Goal: Transaction & Acquisition: Book appointment/travel/reservation

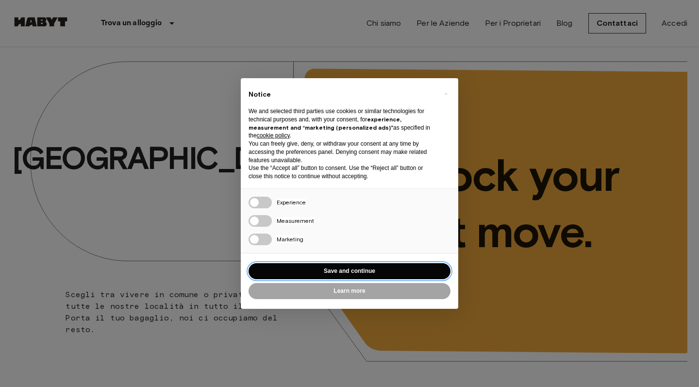
click at [336, 263] on button "Save and continue" at bounding box center [350, 271] width 202 height 16
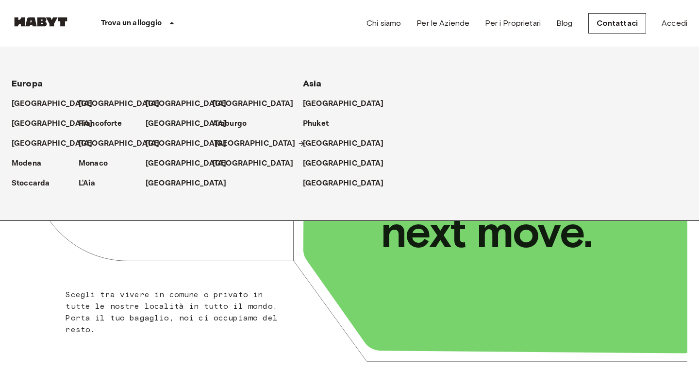
click at [226, 146] on p "[GEOGRAPHIC_DATA]" at bounding box center [255, 144] width 81 height 12
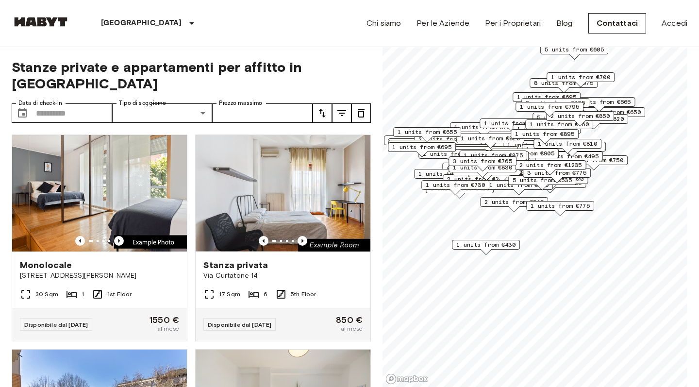
click at [506, 245] on span "1 units from €430" at bounding box center [485, 244] width 59 height 9
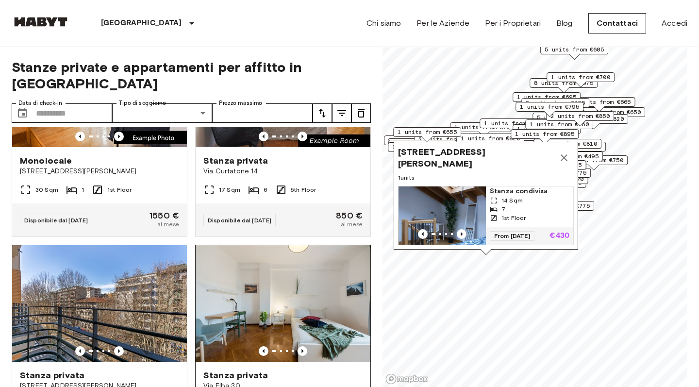
scroll to position [246, 0]
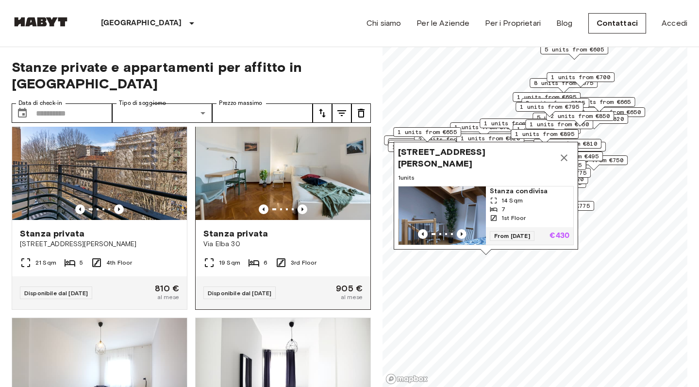
click at [254, 166] on img at bounding box center [283, 161] width 175 height 117
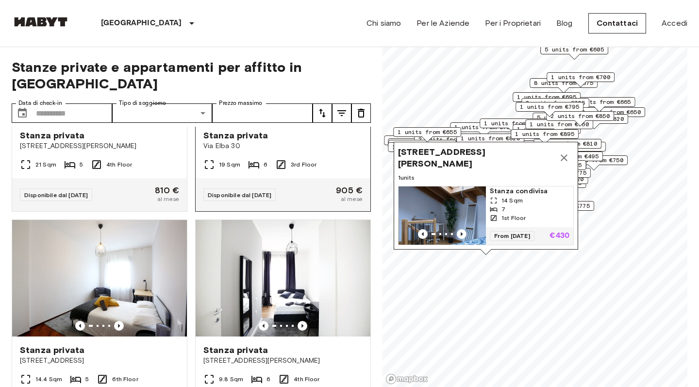
scroll to position [385, 0]
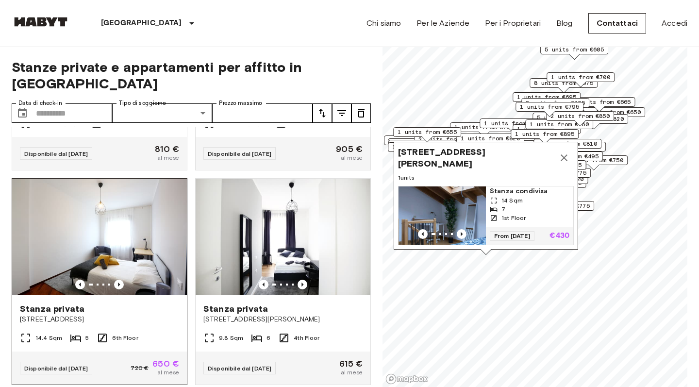
click at [115, 231] on img at bounding box center [99, 237] width 175 height 117
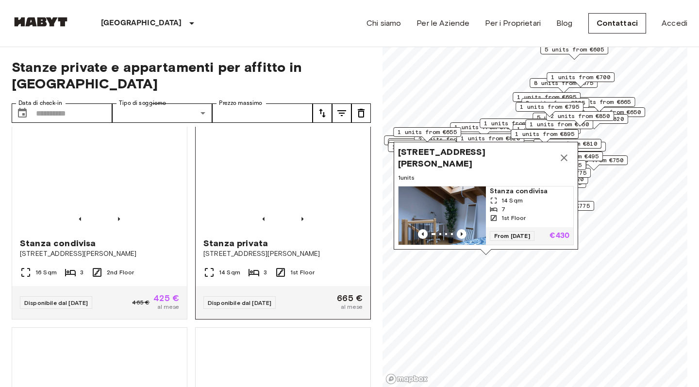
scroll to position [672, 0]
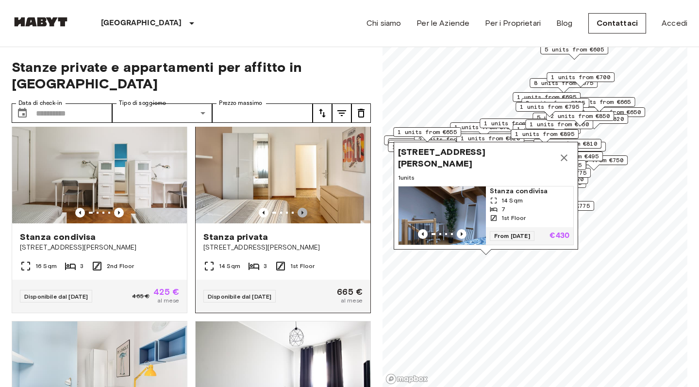
click at [306, 208] on icon "Previous image" at bounding box center [303, 213] width 10 height 10
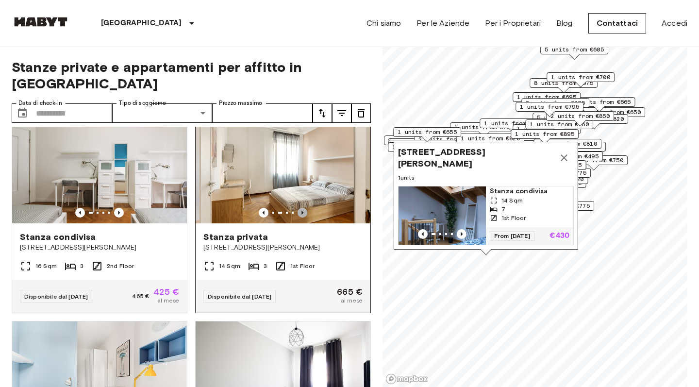
click at [305, 208] on icon "Previous image" at bounding box center [303, 213] width 10 height 10
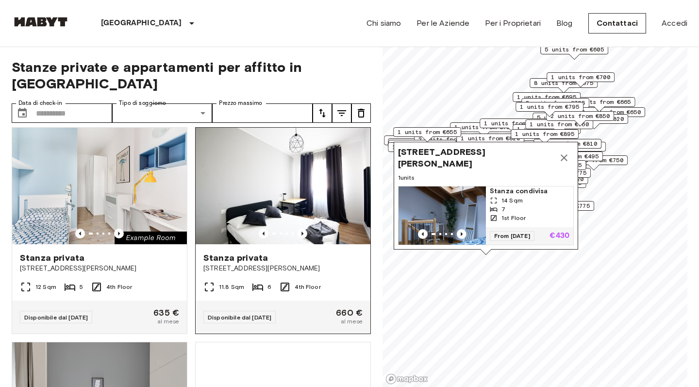
scroll to position [865, 0]
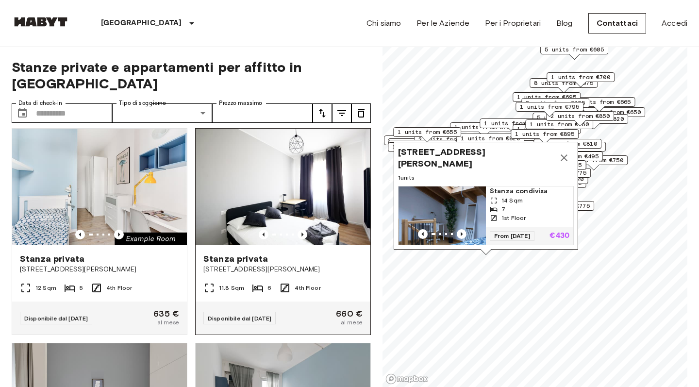
click at [300, 223] on img at bounding box center [283, 187] width 175 height 117
click at [302, 233] on icon "Previous image" at bounding box center [302, 235] width 2 height 4
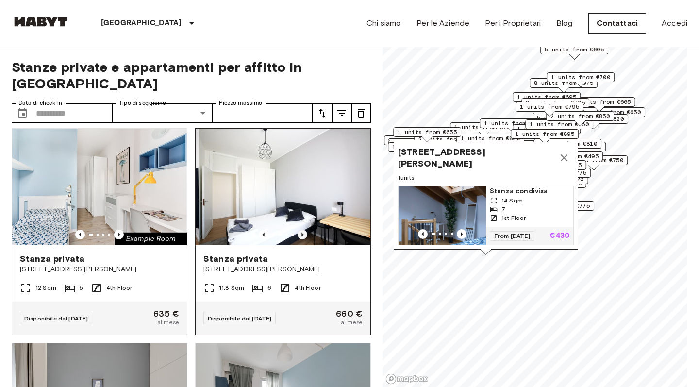
click at [302, 233] on icon "Previous image" at bounding box center [302, 235] width 2 height 4
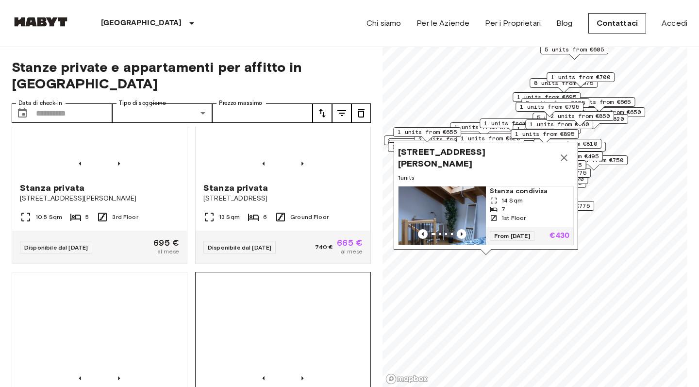
scroll to position [1578, 0]
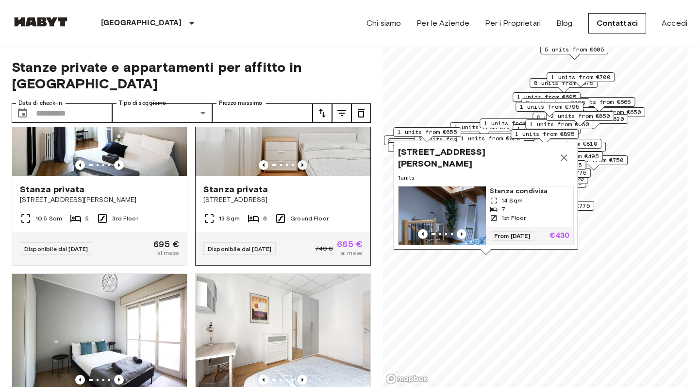
click at [302, 160] on icon "Previous image" at bounding box center [303, 165] width 10 height 10
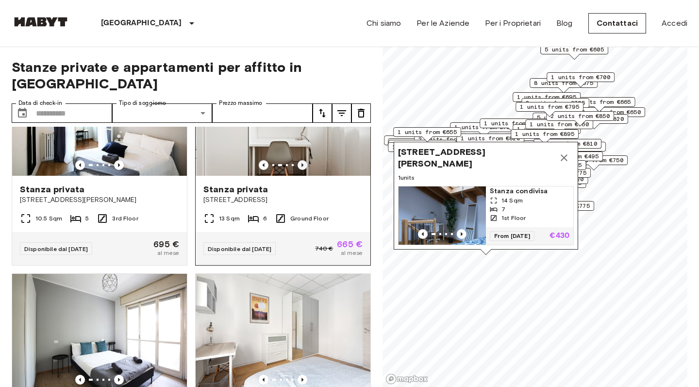
scroll to position [1468, 0]
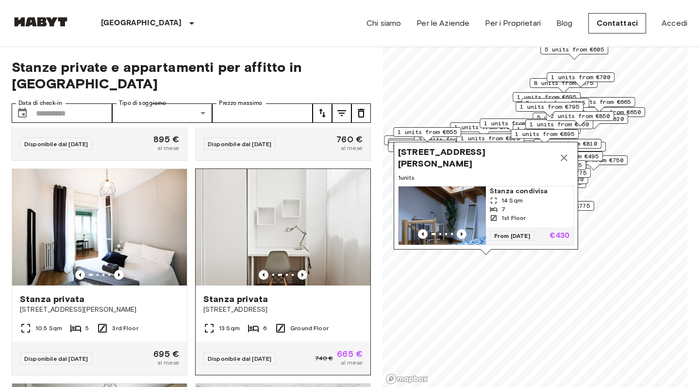
click at [301, 270] on icon "Previous image" at bounding box center [303, 275] width 10 height 10
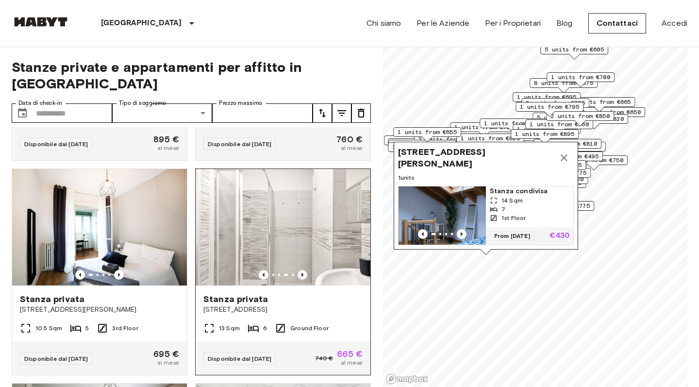
click at [301, 270] on icon "Previous image" at bounding box center [303, 275] width 10 height 10
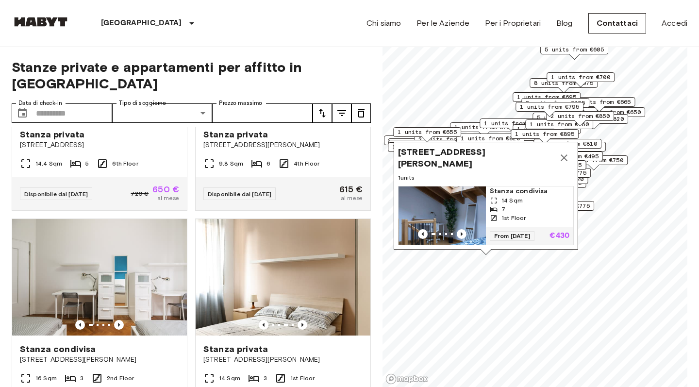
scroll to position [0, 0]
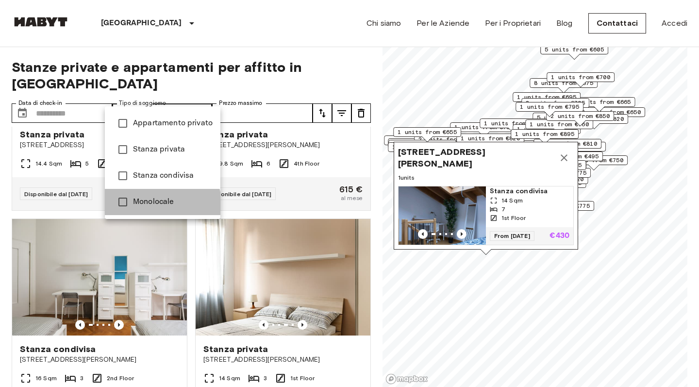
click at [158, 203] on span "Monolocale" at bounding box center [173, 202] width 80 height 12
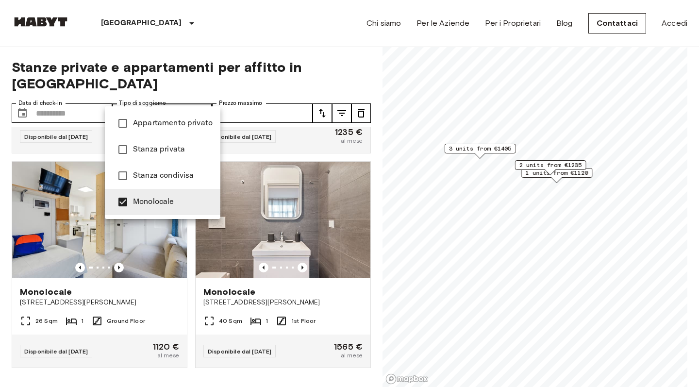
scroll to position [386, 0]
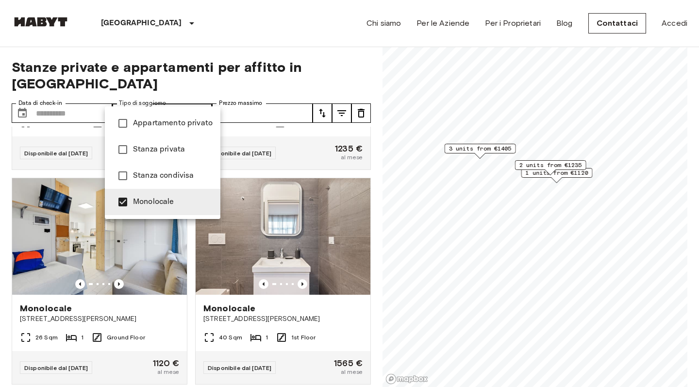
click at [258, 42] on div at bounding box center [349, 193] width 699 height 387
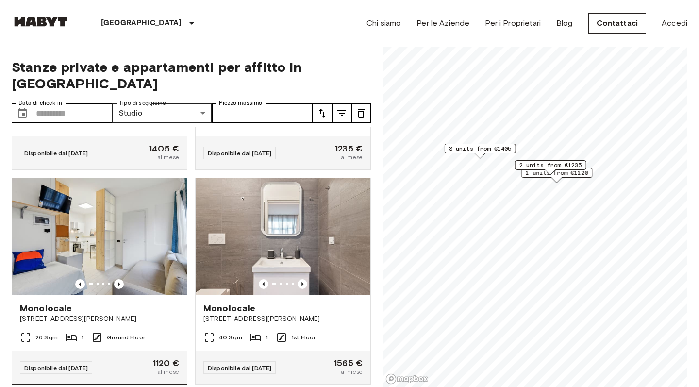
click at [127, 279] on div at bounding box center [99, 284] width 175 height 10
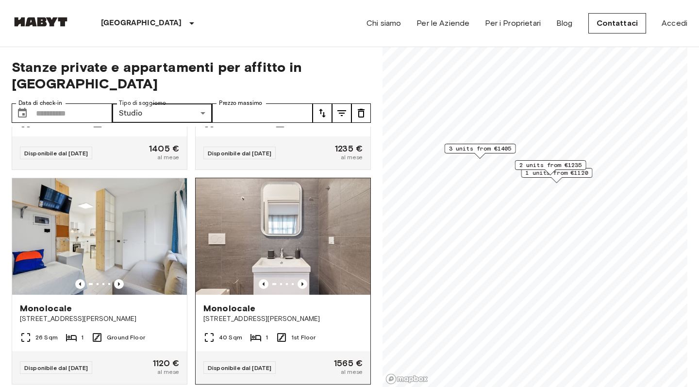
scroll to position [0, 0]
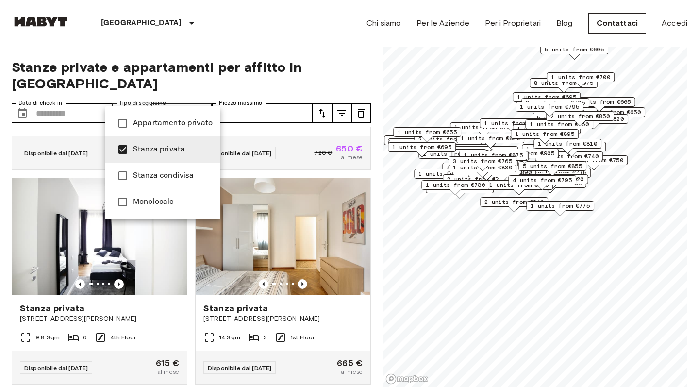
type input "**********"
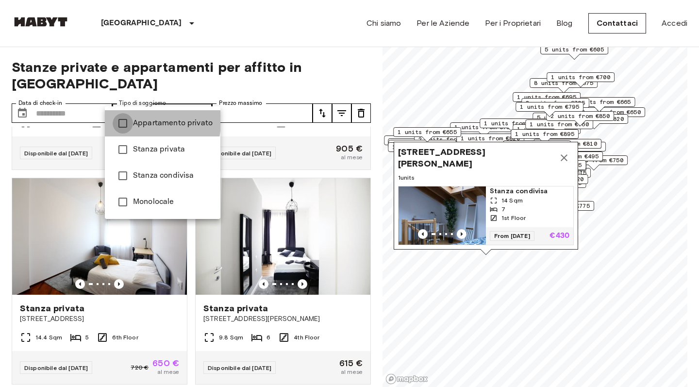
type input "**********"
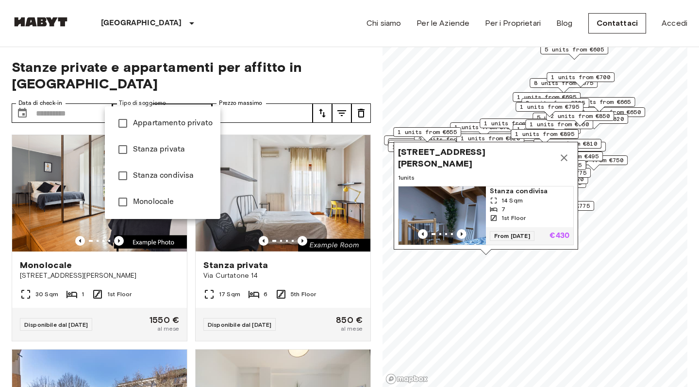
type input "**********"
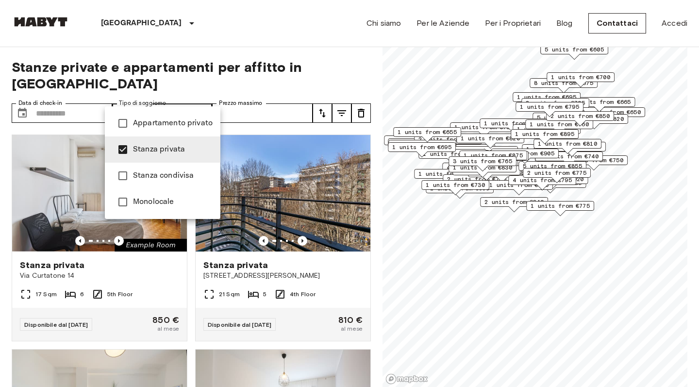
click at [207, 41] on div at bounding box center [349, 193] width 699 height 387
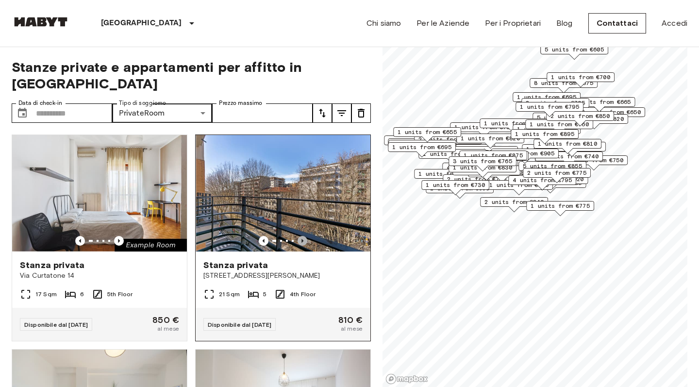
click at [301, 236] on icon "Previous image" at bounding box center [303, 241] width 10 height 10
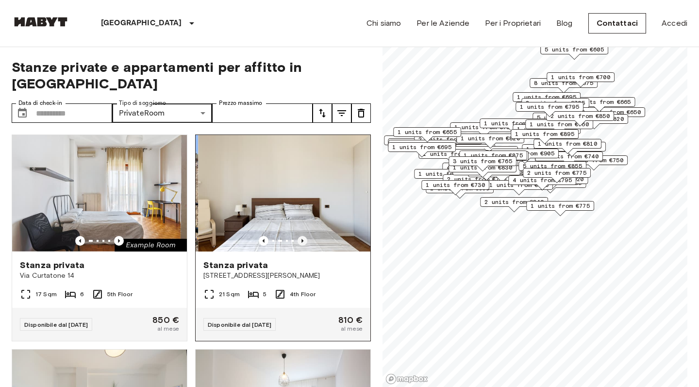
click at [300, 236] on icon "Previous image" at bounding box center [303, 241] width 10 height 10
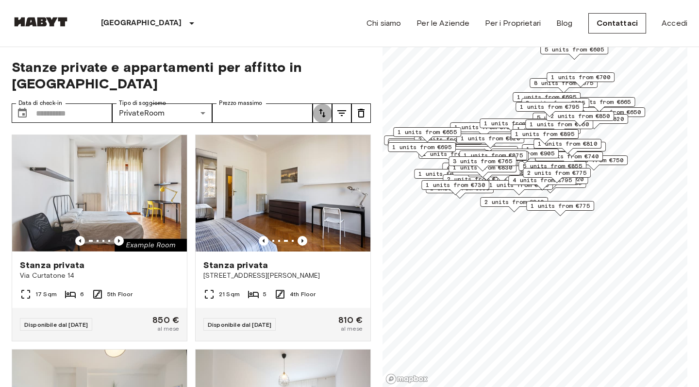
click at [324, 109] on icon "tune" at bounding box center [322, 113] width 7 height 9
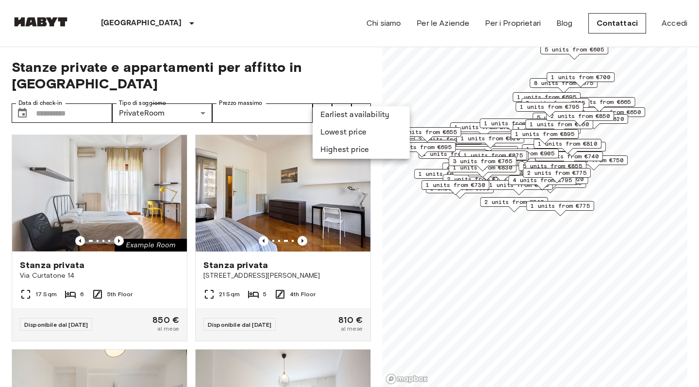
click at [340, 97] on div at bounding box center [349, 193] width 699 height 387
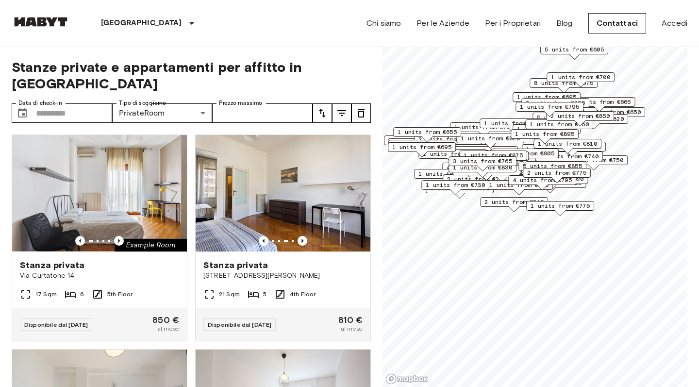
click at [340, 110] on icon "tune" at bounding box center [341, 113] width 9 height 6
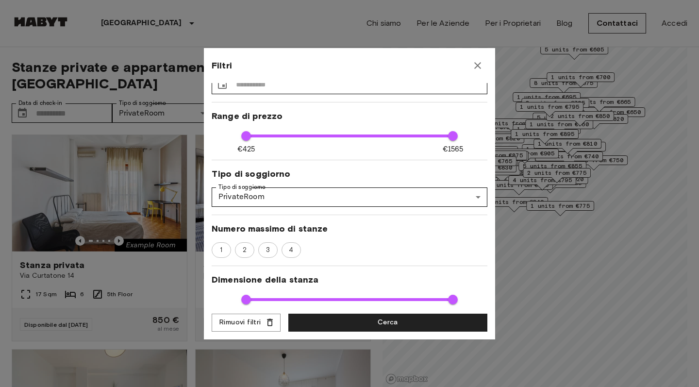
scroll to position [28, 0]
click at [265, 250] on span "3" at bounding box center [268, 250] width 15 height 10
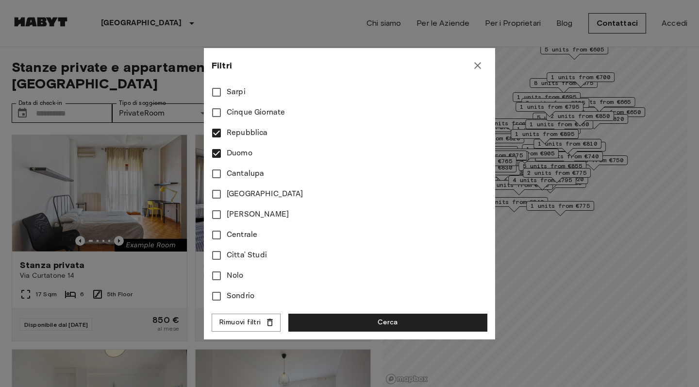
scroll to position [623, 0]
click at [324, 323] on button "Cerca" at bounding box center [387, 323] width 199 height 18
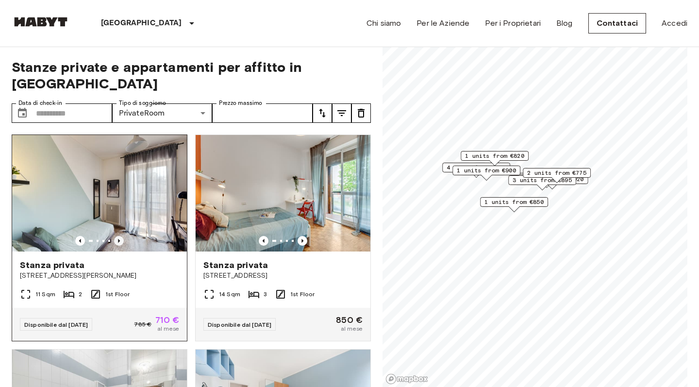
click at [117, 236] on icon "Previous image" at bounding box center [119, 241] width 10 height 10
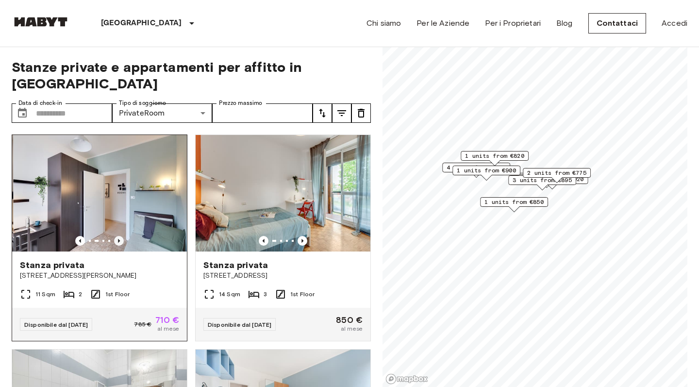
click at [117, 236] on icon "Previous image" at bounding box center [119, 241] width 10 height 10
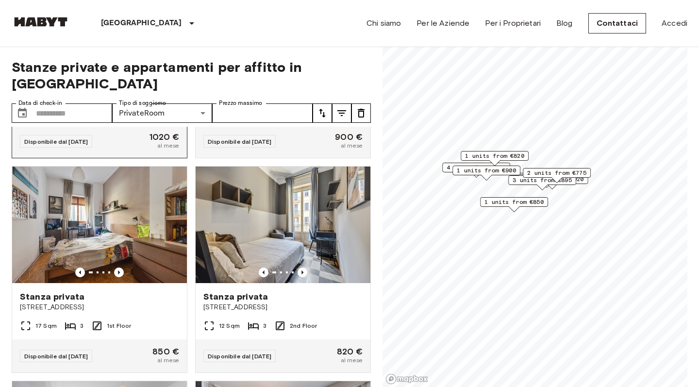
scroll to position [399, 0]
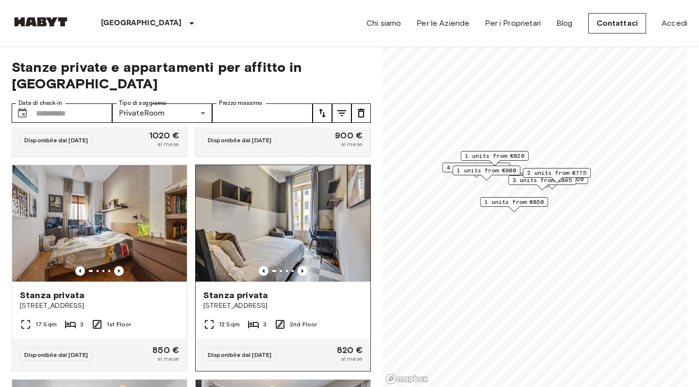
click at [297, 266] on div at bounding box center [283, 271] width 175 height 10
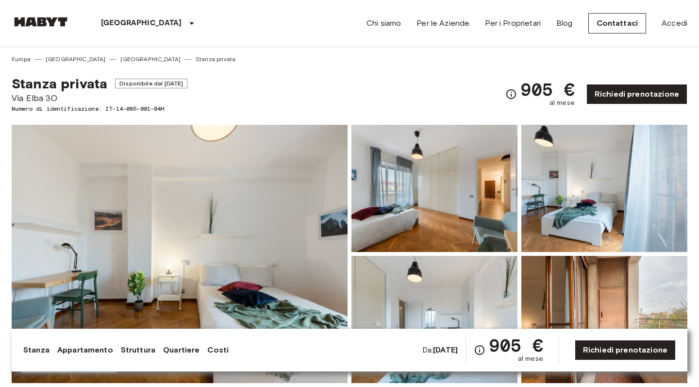
click at [263, 216] on img at bounding box center [180, 254] width 336 height 258
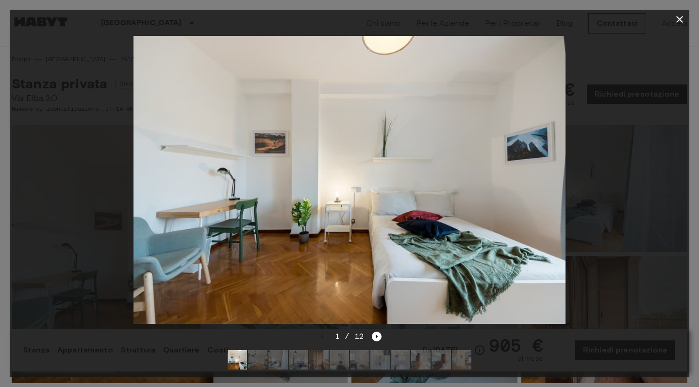
click at [384, 331] on div "1 / 12" at bounding box center [350, 354] width 680 height 47
click at [380, 335] on icon "Next image" at bounding box center [377, 337] width 10 height 10
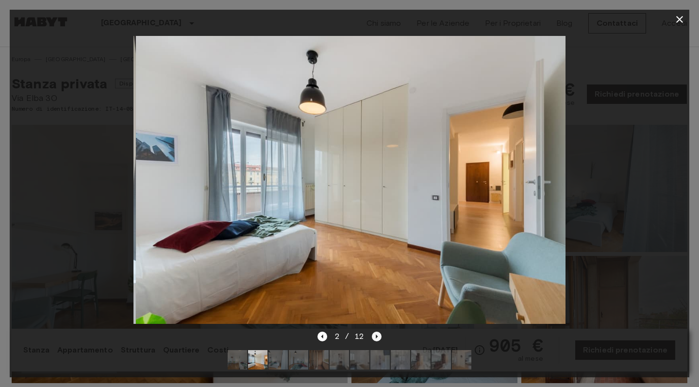
click at [380, 335] on icon "Next image" at bounding box center [377, 337] width 10 height 10
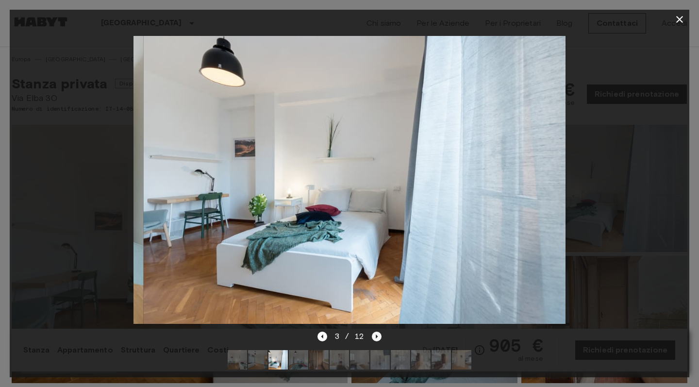
click at [380, 335] on icon "Next image" at bounding box center [377, 337] width 10 height 10
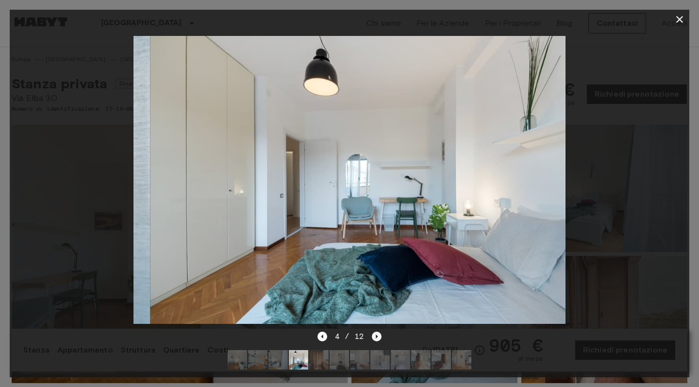
click at [380, 335] on icon "Next image" at bounding box center [377, 337] width 10 height 10
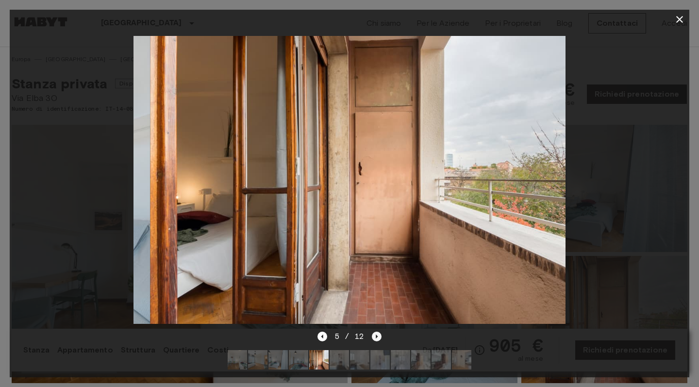
click at [380, 335] on icon "Next image" at bounding box center [377, 337] width 10 height 10
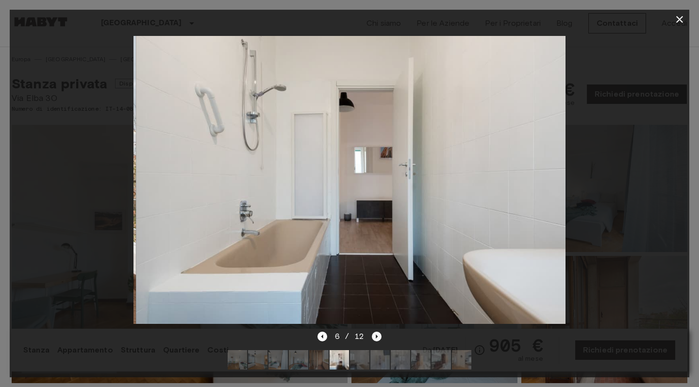
click at [380, 335] on icon "Next image" at bounding box center [377, 337] width 10 height 10
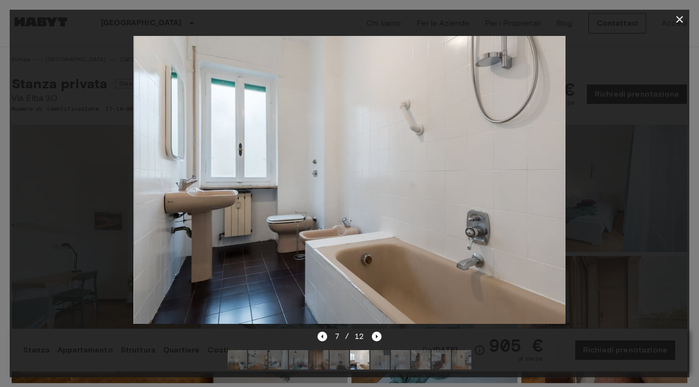
click at [645, 192] on div at bounding box center [350, 179] width 680 height 301
click at [677, 23] on icon "button" at bounding box center [680, 20] width 12 height 12
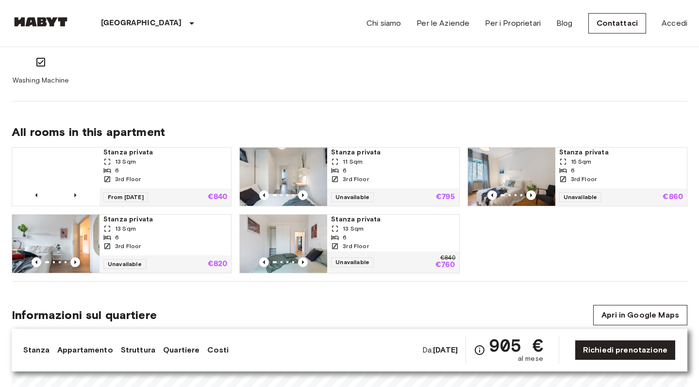
scroll to position [867, 0]
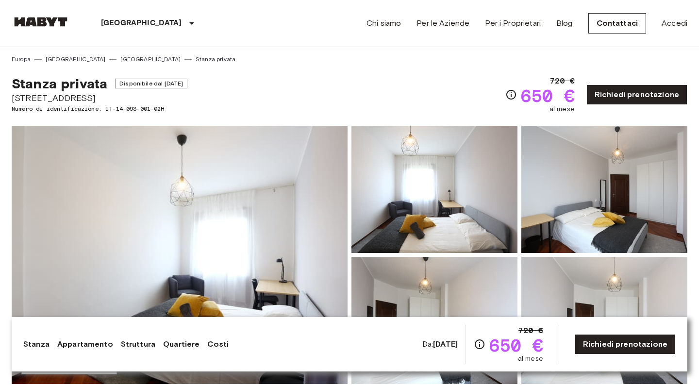
click at [245, 203] on img at bounding box center [180, 255] width 336 height 258
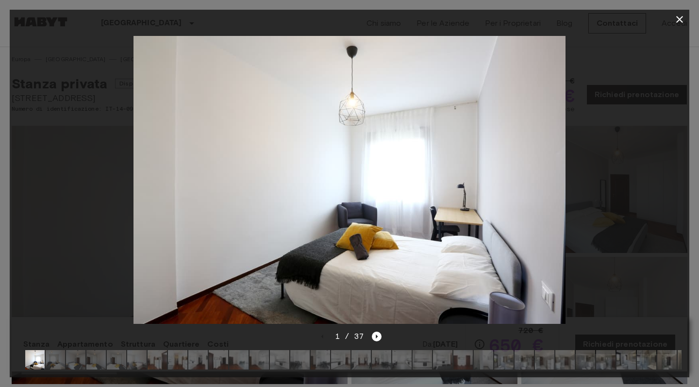
click at [373, 330] on div at bounding box center [350, 179] width 680 height 301
click at [373, 331] on div "1 / 37" at bounding box center [349, 337] width 65 height 12
click at [377, 337] on icon "Next image" at bounding box center [377, 336] width 2 height 4
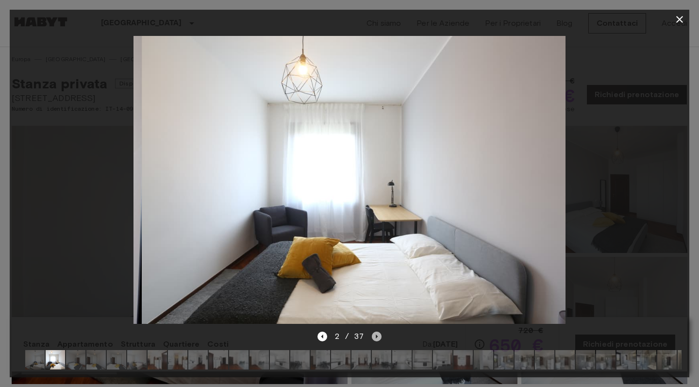
click at [377, 337] on icon "Next image" at bounding box center [377, 337] width 10 height 10
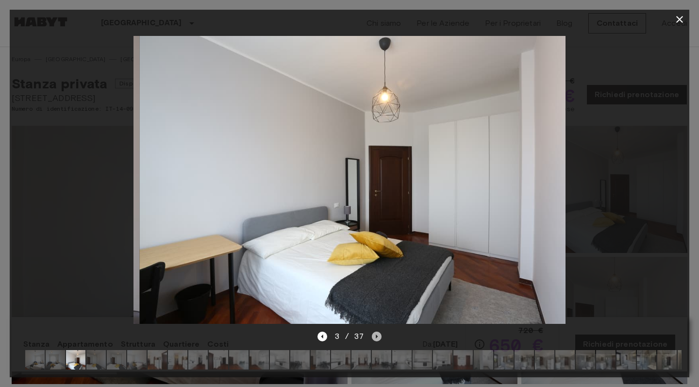
click at [377, 337] on icon "Next image" at bounding box center [377, 337] width 10 height 10
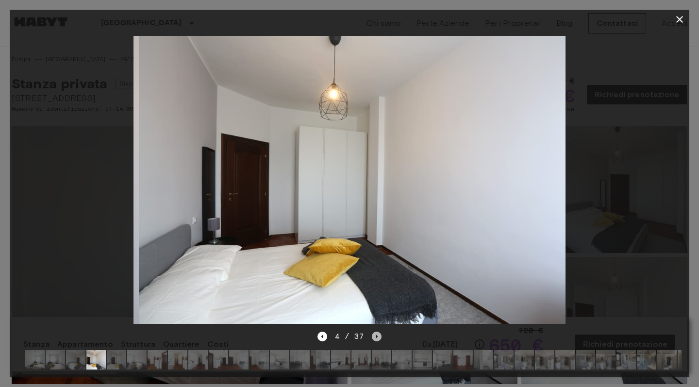
click at [377, 337] on icon "Next image" at bounding box center [377, 337] width 10 height 10
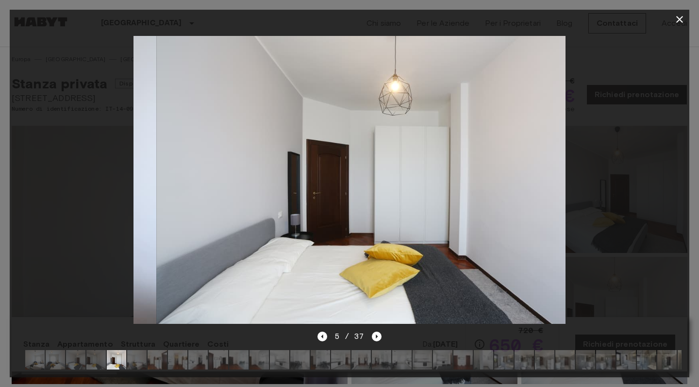
click at [651, 265] on div at bounding box center [350, 179] width 680 height 301
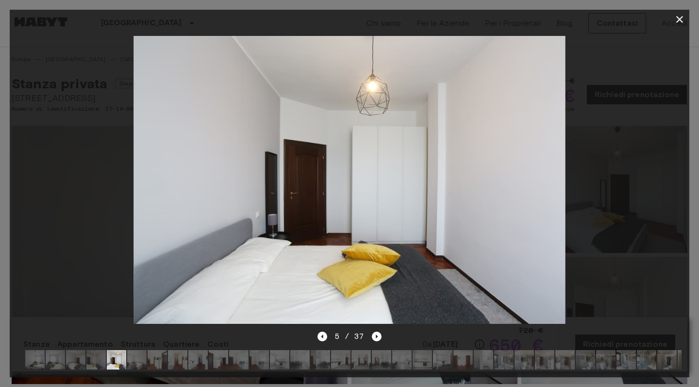
click at [651, 265] on div at bounding box center [350, 179] width 680 height 301
click at [678, 24] on icon "button" at bounding box center [680, 20] width 12 height 12
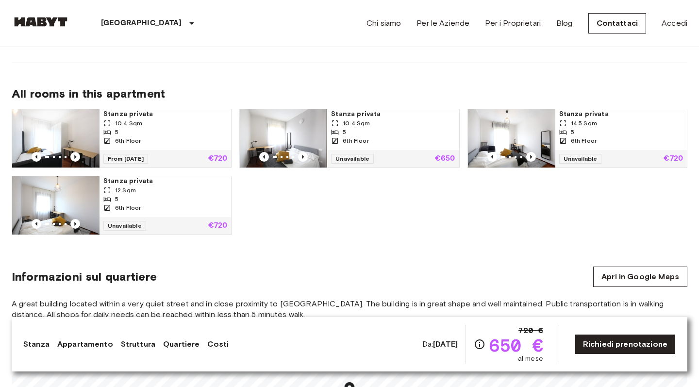
scroll to position [426, 0]
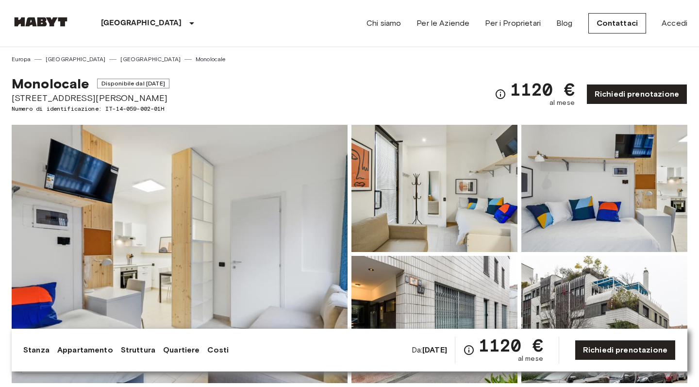
click at [256, 205] on img at bounding box center [180, 254] width 336 height 258
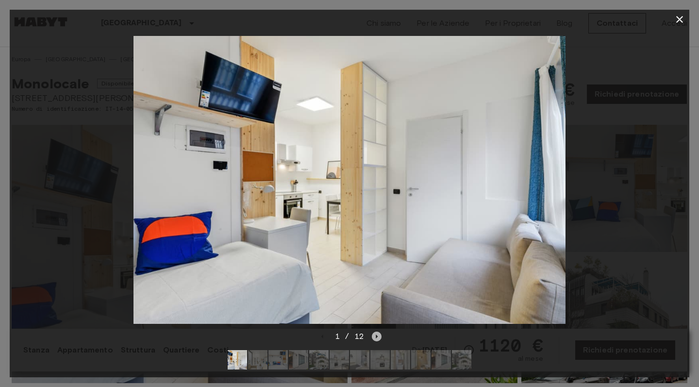
click at [379, 338] on icon "Next image" at bounding box center [377, 337] width 10 height 10
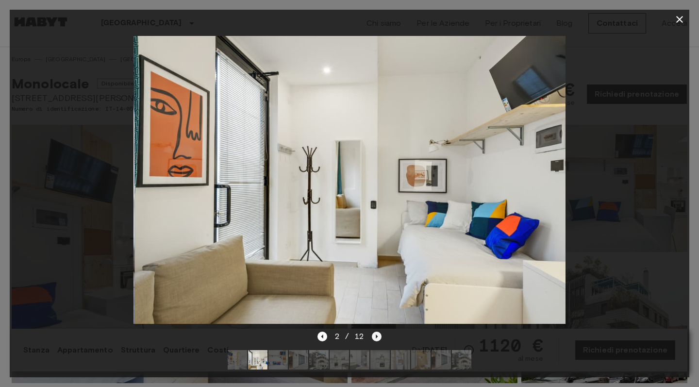
click at [379, 338] on icon "Next image" at bounding box center [377, 337] width 10 height 10
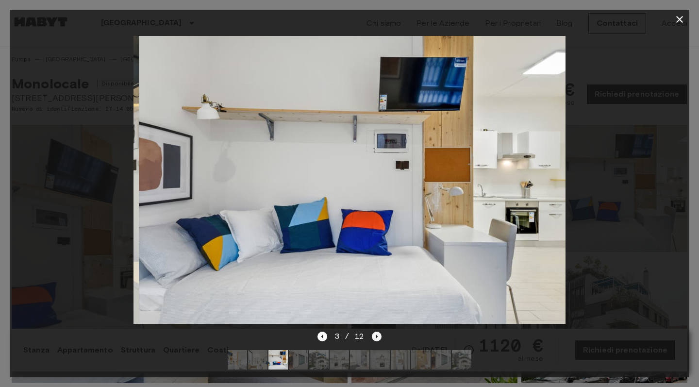
click at [379, 338] on icon "Next image" at bounding box center [377, 337] width 10 height 10
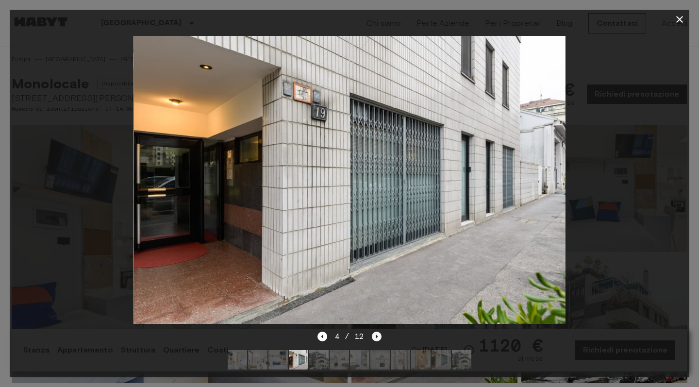
click at [379, 338] on icon "Next image" at bounding box center [377, 337] width 10 height 10
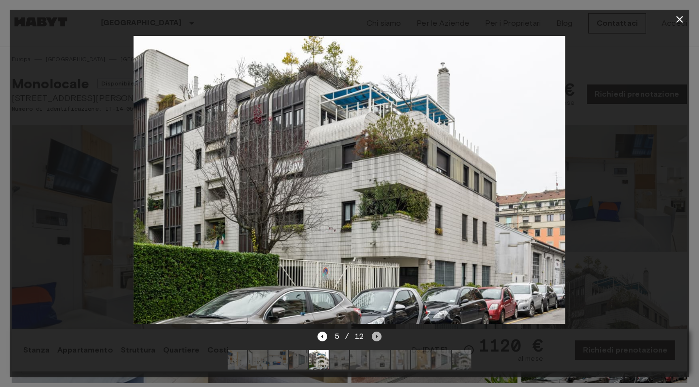
click at [381, 340] on icon "Next image" at bounding box center [377, 337] width 10 height 10
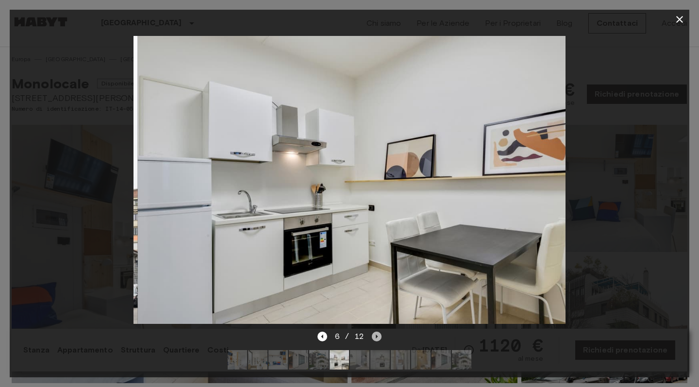
click at [381, 340] on icon "Next image" at bounding box center [377, 337] width 10 height 10
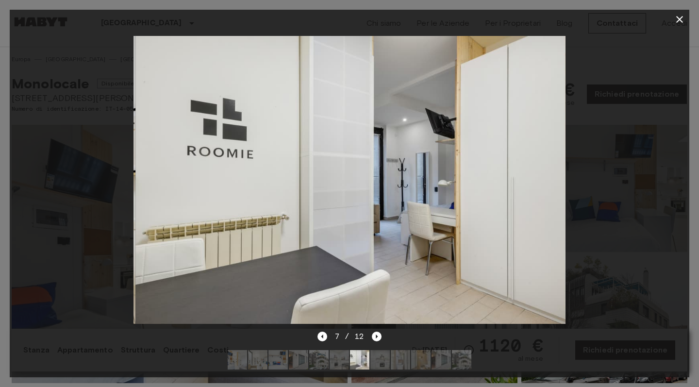
click at [699, 214] on div at bounding box center [349, 193] width 699 height 387
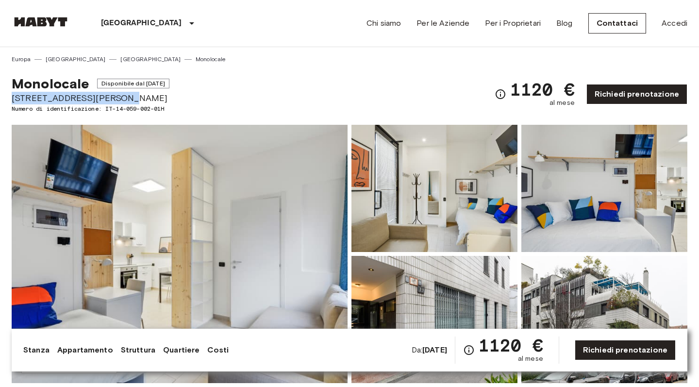
drag, startPoint x: 121, startPoint y: 96, endPoint x: 9, endPoint y: 95, distance: 111.7
copy span "Via Antonio Fogazzaro 19"
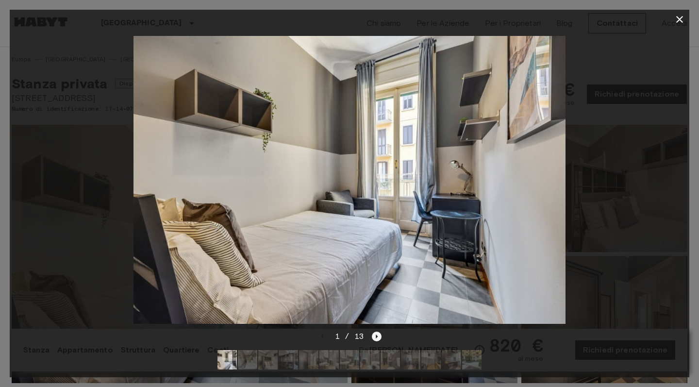
click at [375, 338] on icon "Next image" at bounding box center [377, 337] width 10 height 10
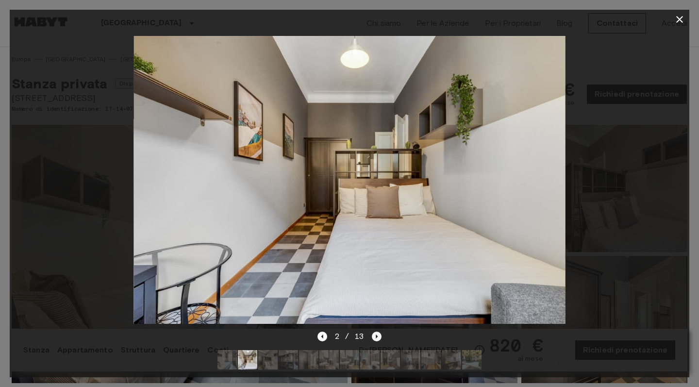
click at [375, 338] on icon "Next image" at bounding box center [377, 337] width 10 height 10
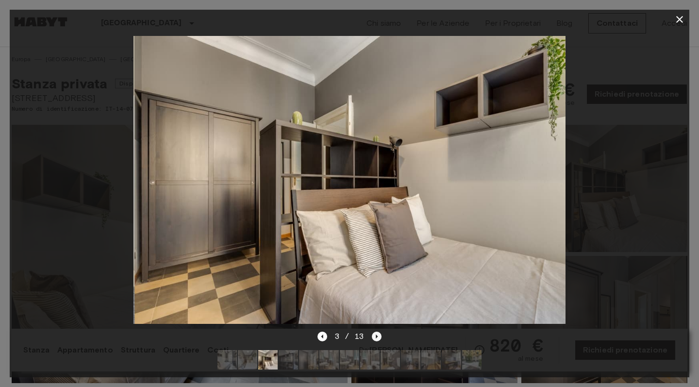
click at [375, 338] on icon "Next image" at bounding box center [377, 337] width 10 height 10
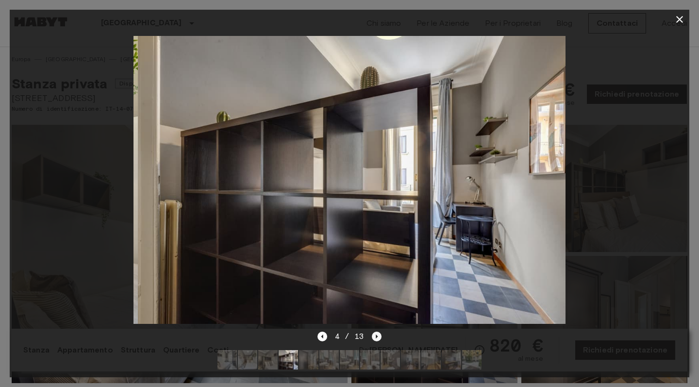
click at [375, 338] on icon "Next image" at bounding box center [377, 337] width 10 height 10
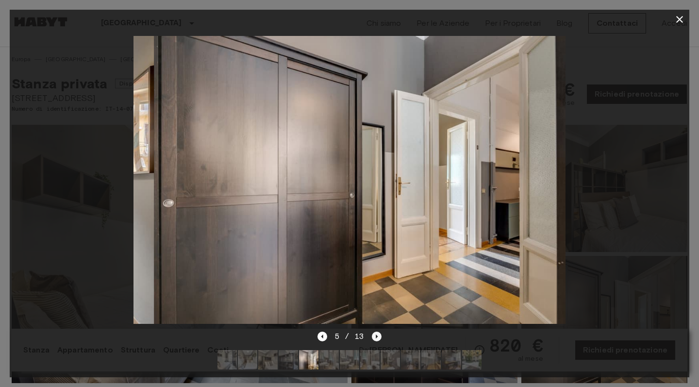
click at [375, 338] on icon "Next image" at bounding box center [377, 337] width 10 height 10
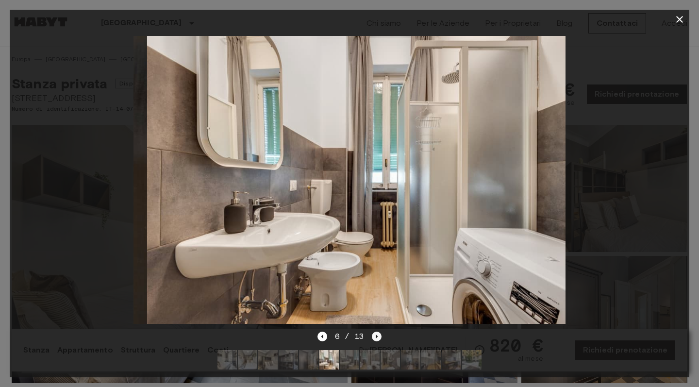
click at [375, 338] on icon "Next image" at bounding box center [377, 337] width 10 height 10
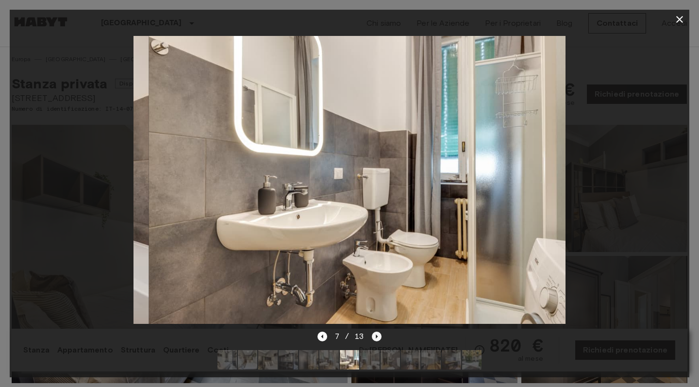
click at [375, 338] on icon "Next image" at bounding box center [377, 337] width 10 height 10
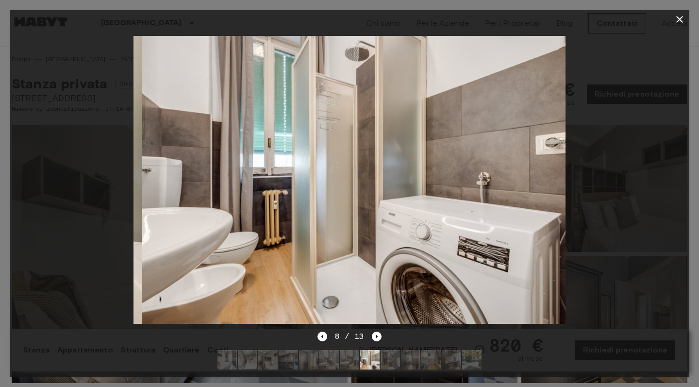
click at [615, 206] on div at bounding box center [350, 179] width 680 height 301
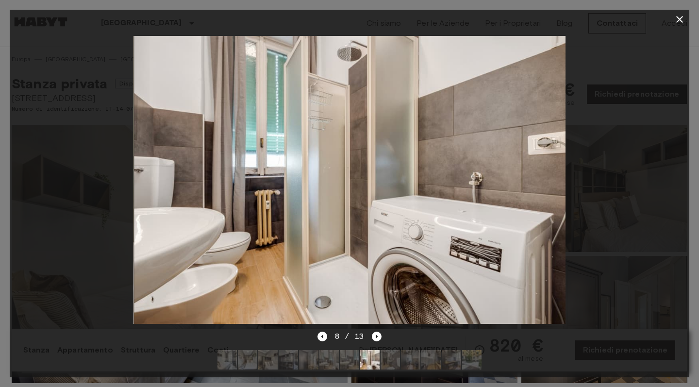
click at [615, 206] on div at bounding box center [350, 179] width 680 height 301
click at [680, 23] on icon "button" at bounding box center [680, 20] width 12 height 12
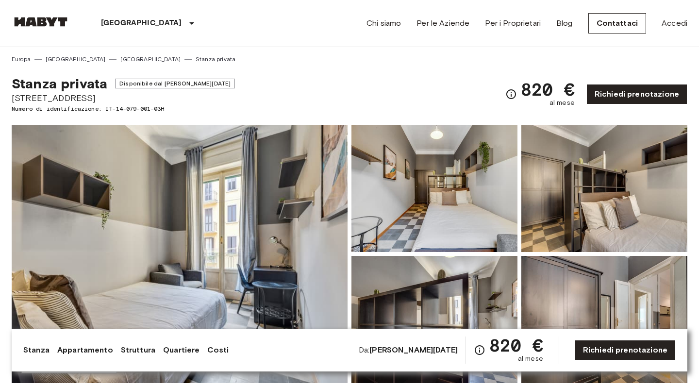
drag, startPoint x: 82, startPoint y: 99, endPoint x: 11, endPoint y: 97, distance: 70.9
copy span "[STREET_ADDRESS]"
click at [313, 178] on img at bounding box center [180, 254] width 336 height 258
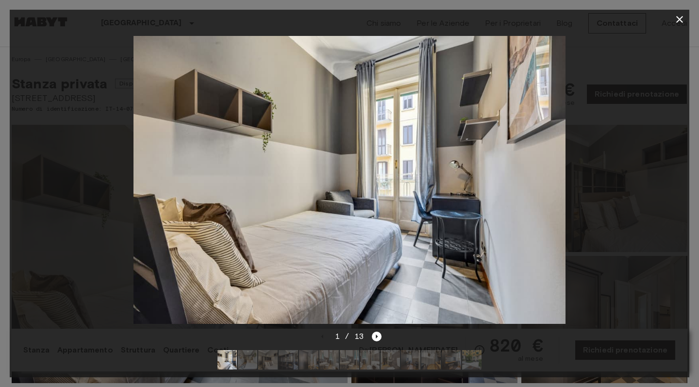
click at [386, 334] on div "1 / 13" at bounding box center [350, 354] width 680 height 47
click at [378, 336] on icon "Next image" at bounding box center [377, 337] width 10 height 10
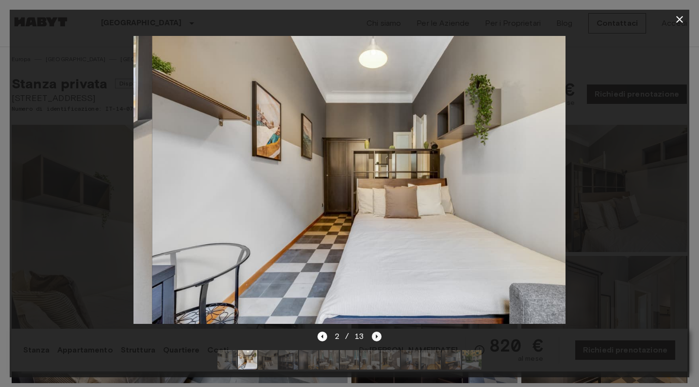
click at [378, 336] on icon "Next image" at bounding box center [377, 337] width 10 height 10
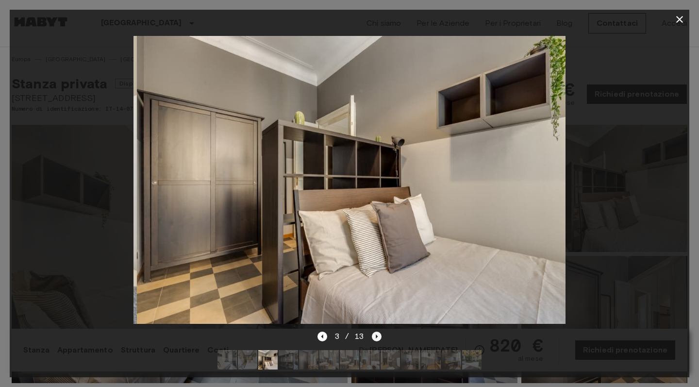
click at [378, 336] on icon "Next image" at bounding box center [377, 337] width 10 height 10
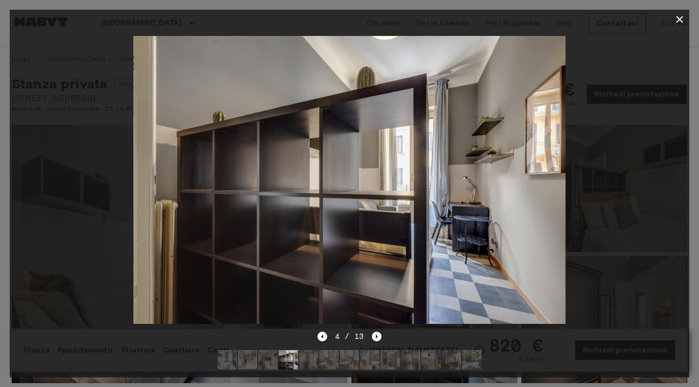
click at [378, 336] on icon "Next image" at bounding box center [377, 337] width 10 height 10
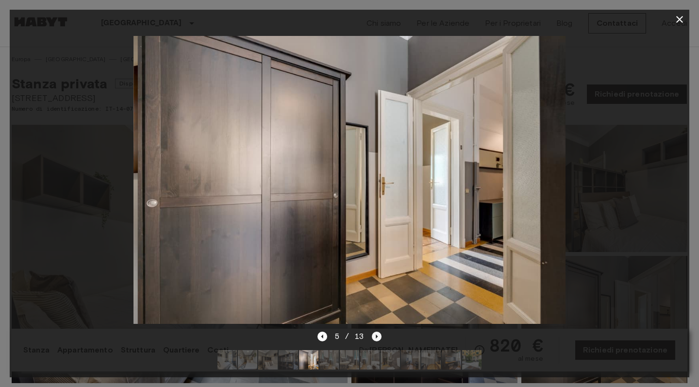
click at [378, 336] on icon "Next image" at bounding box center [377, 337] width 10 height 10
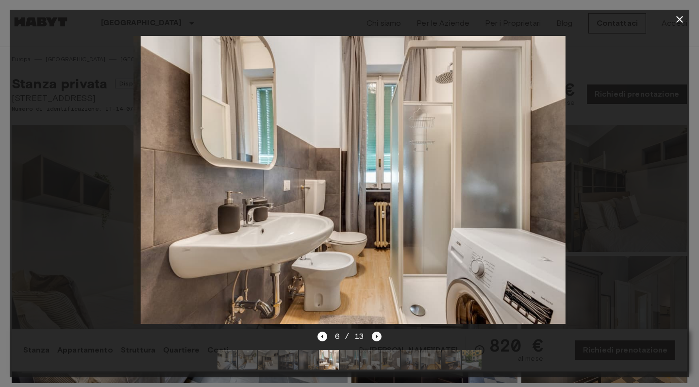
click at [378, 336] on icon "Next image" at bounding box center [377, 337] width 10 height 10
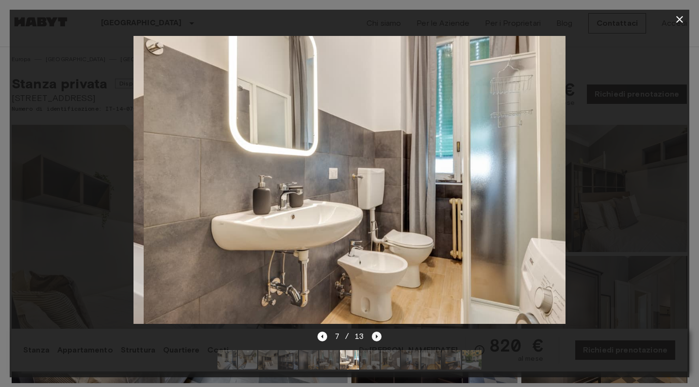
click at [378, 336] on icon "Next image" at bounding box center [377, 337] width 10 height 10
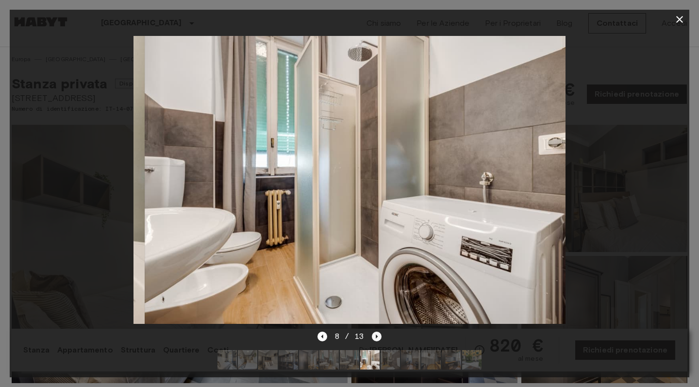
click at [378, 336] on icon "Next image" at bounding box center [377, 337] width 10 height 10
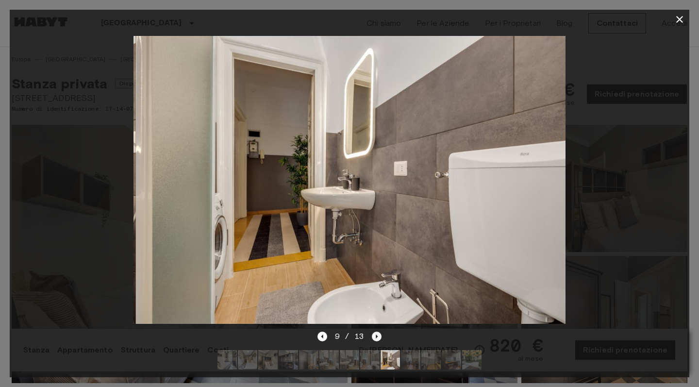
click at [378, 336] on icon "Next image" at bounding box center [377, 337] width 10 height 10
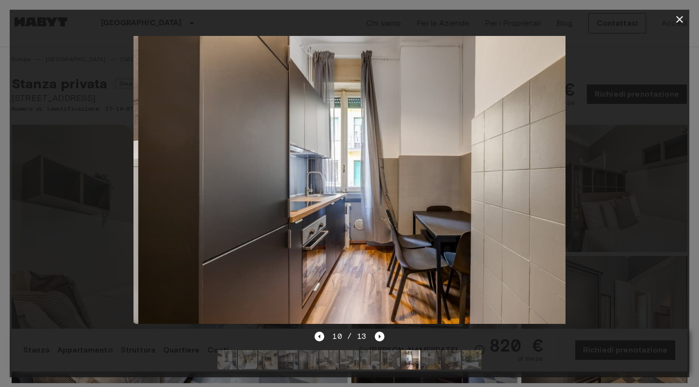
click at [657, 215] on div at bounding box center [350, 179] width 680 height 301
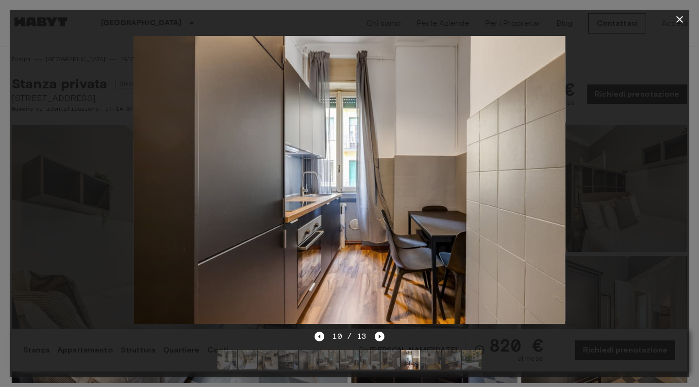
click at [679, 17] on icon "button" at bounding box center [680, 20] width 12 height 12
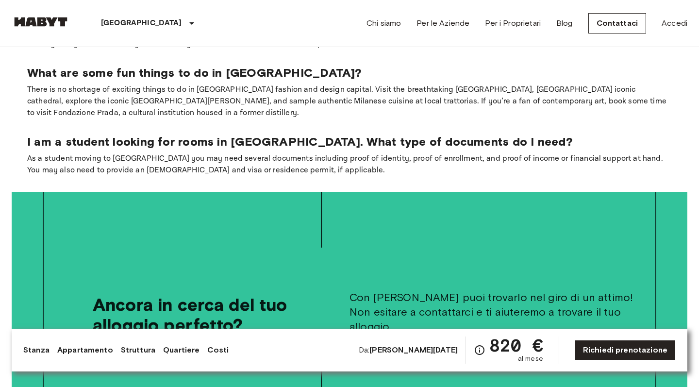
scroll to position [1721, 0]
